Goal: Navigation & Orientation: Find specific page/section

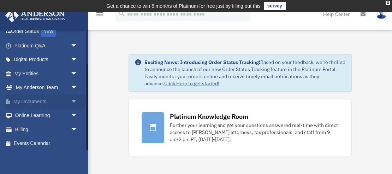
scroll to position [48, 0]
click at [46, 141] on link "Events Calendar" at bounding box center [46, 144] width 83 height 14
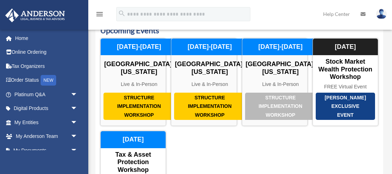
scroll to position [38, 0]
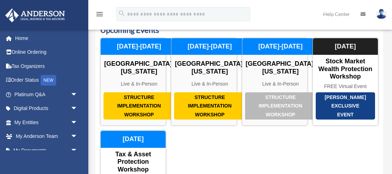
click at [90, 145] on div "Calendar date_range Published on Last updated July 11, 2024 June 30, 2020 by An…" at bounding box center [239, 128] width 298 height 254
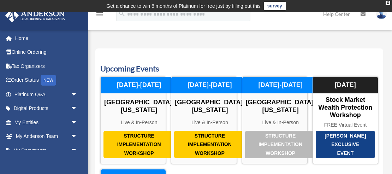
scroll to position [0, 0]
click at [383, 14] on img at bounding box center [381, 14] width 11 height 10
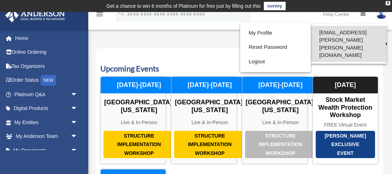
click at [311, 37] on link "[EMAIL_ADDRESS][PERSON_NAME][PERSON_NAME][DOMAIN_NAME]" at bounding box center [349, 44] width 76 height 36
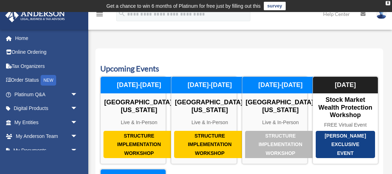
click at [380, 17] on img at bounding box center [381, 14] width 11 height 10
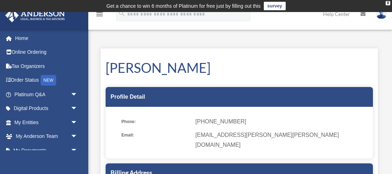
click at [381, 16] on img at bounding box center [381, 14] width 11 height 10
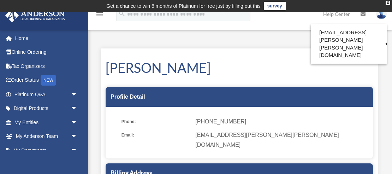
click at [240, 62] on h1 "[PERSON_NAME]" at bounding box center [239, 67] width 267 height 19
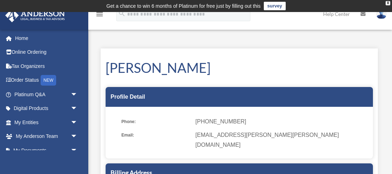
click at [379, 16] on img at bounding box center [381, 14] width 11 height 10
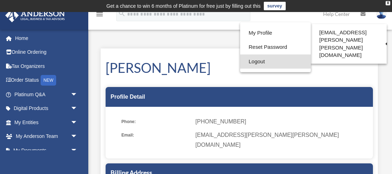
click at [243, 61] on link "Logout" at bounding box center [275, 61] width 71 height 14
